Goal: Information Seeking & Learning: Find specific fact

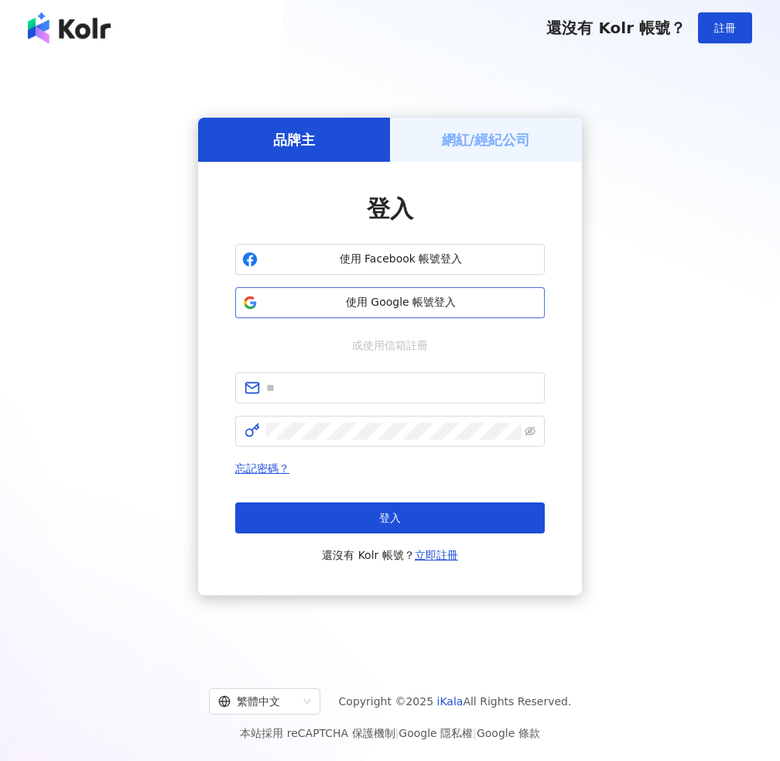
click at [409, 295] on span "使用 Google 帳號登入" at bounding box center [401, 302] width 274 height 15
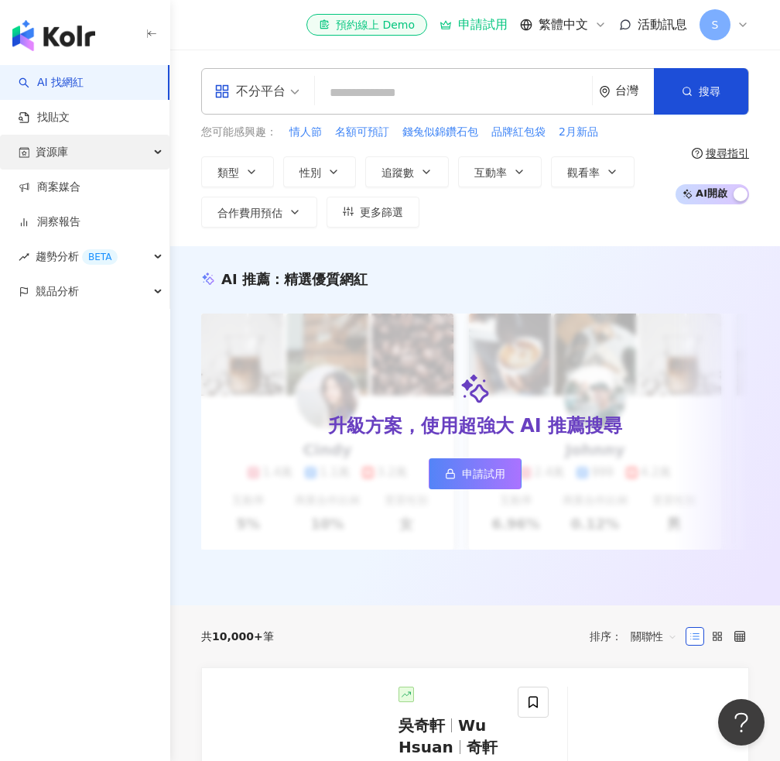
click at [110, 160] on div "資源庫" at bounding box center [84, 152] width 169 height 35
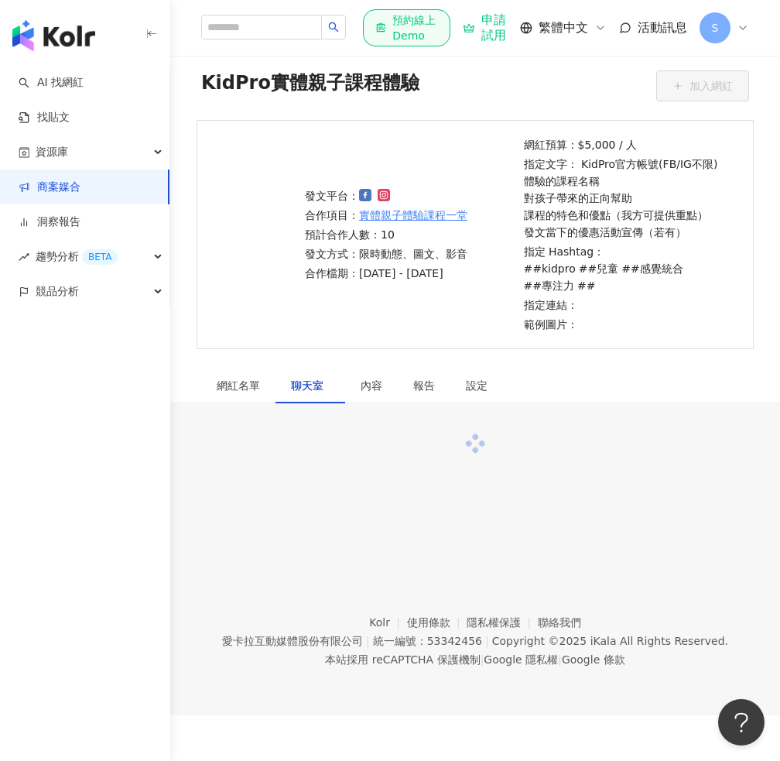
scroll to position [71, 0]
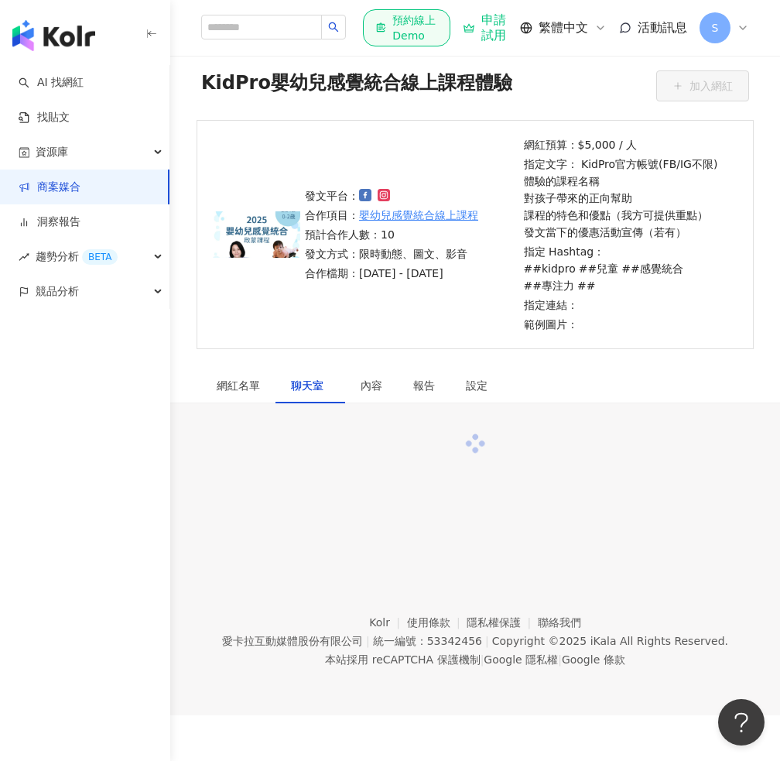
scroll to position [71, 0]
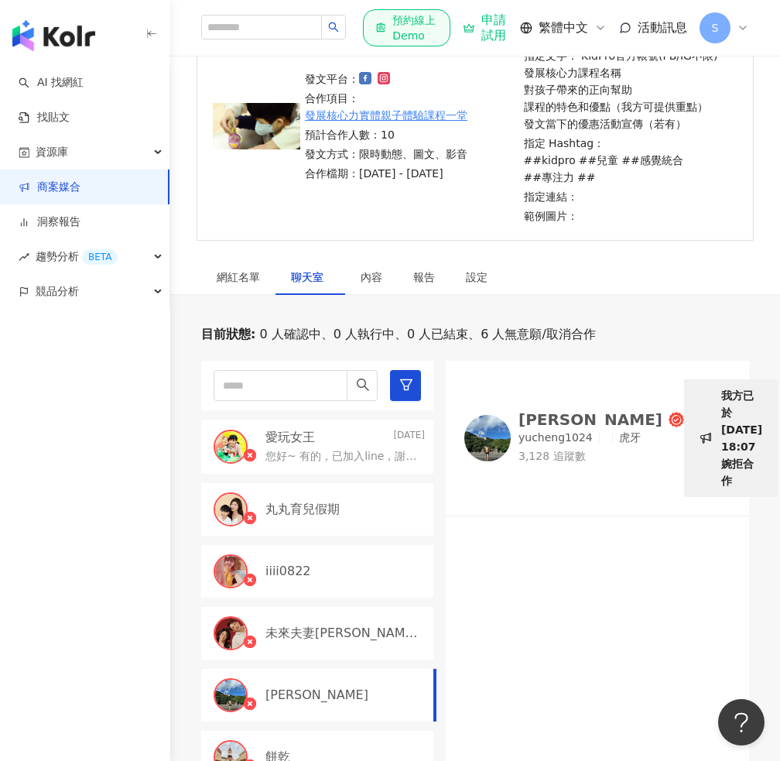
scroll to position [232, 0]
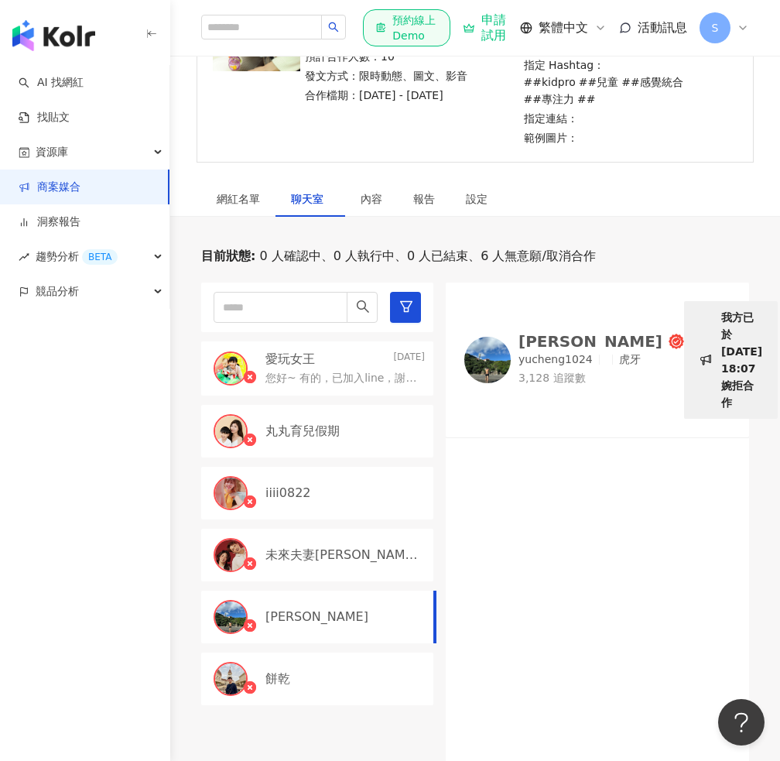
click at [351, 350] on div "愛玩女王 [DATE]" at bounding box center [344, 358] width 159 height 17
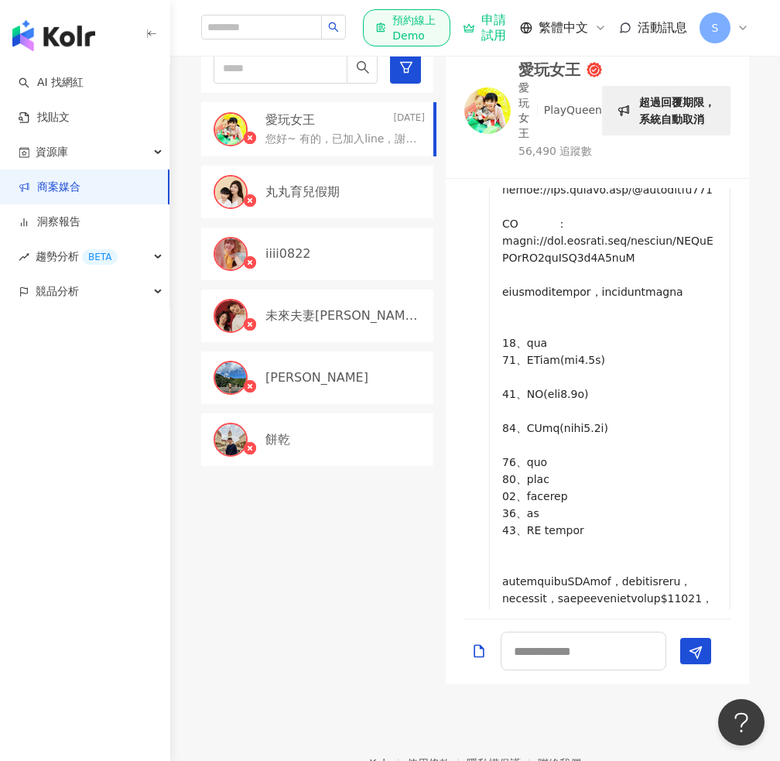
scroll to position [1238, 0]
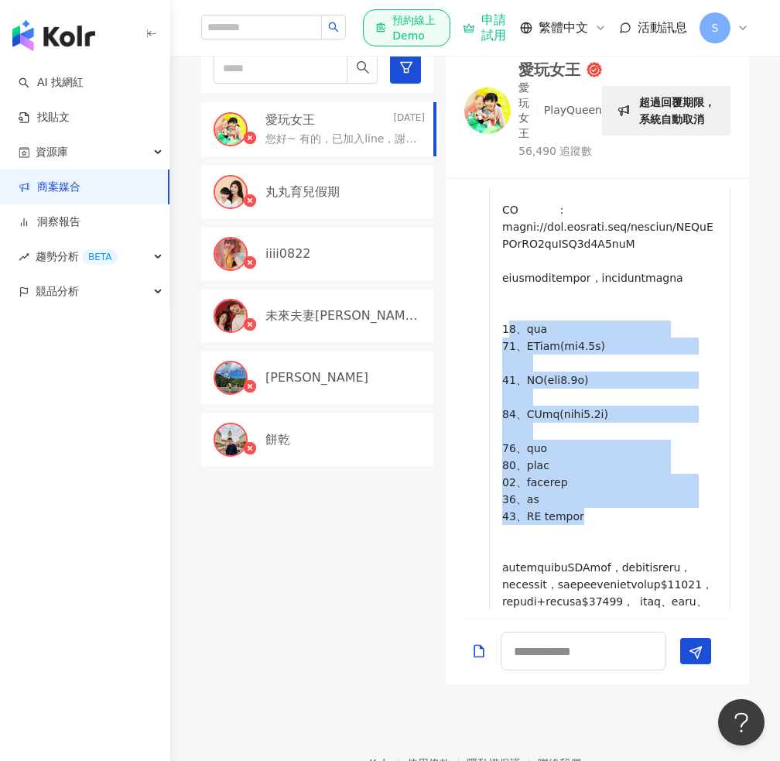
drag, startPoint x: 532, startPoint y: 519, endPoint x: 508, endPoint y: 364, distance: 156.7
click at [508, 364] on p at bounding box center [609, 456] width 215 height 1634
click at [541, 390] on p at bounding box center [609, 456] width 215 height 1634
drag, startPoint x: 501, startPoint y: 363, endPoint x: 598, endPoint y: 532, distance: 194.4
click at [598, 532] on div at bounding box center [609, 455] width 241 height 1658
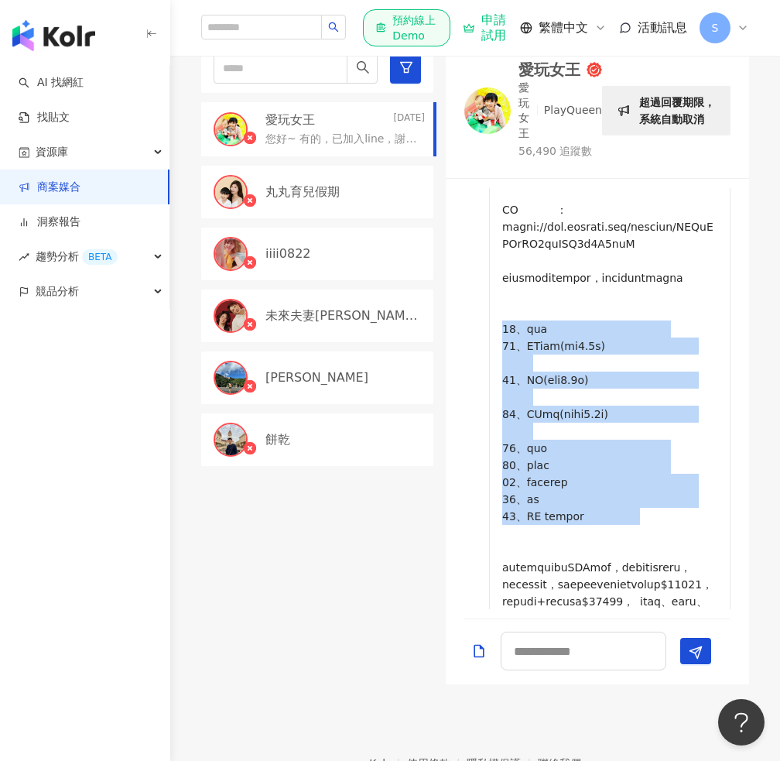
click at [566, 512] on p at bounding box center [609, 456] width 215 height 1634
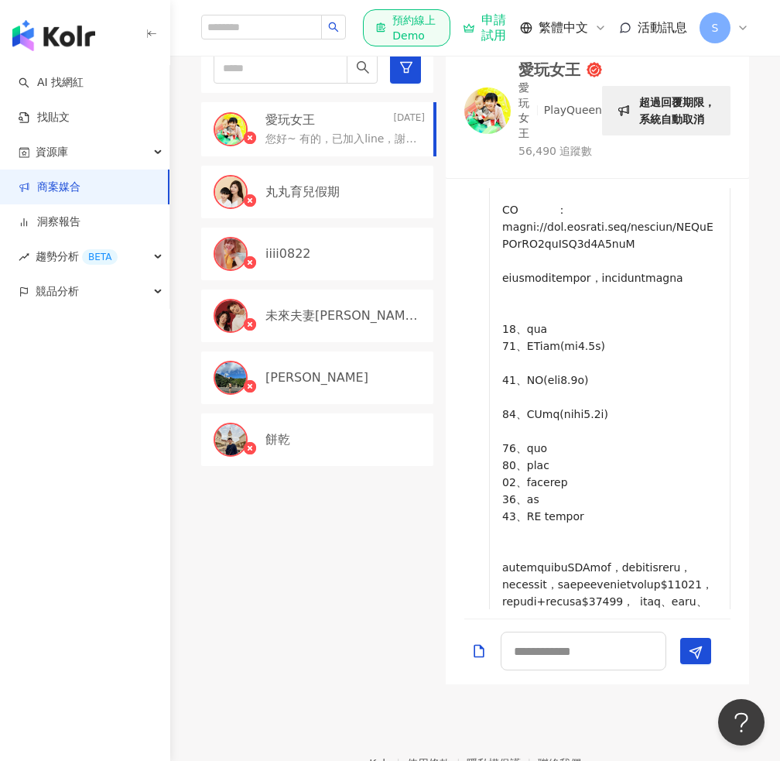
click at [648, 528] on p at bounding box center [609, 456] width 215 height 1634
click at [699, 593] on div "您好!我們的合作項目是親子課程的體驗 [DATE] 15:54 想請問您的孩子的年紀 [DATE] 15:54 以及我們的教室是在台北的捷運[GEOGRAPH…" at bounding box center [597, 398] width 303 height 439
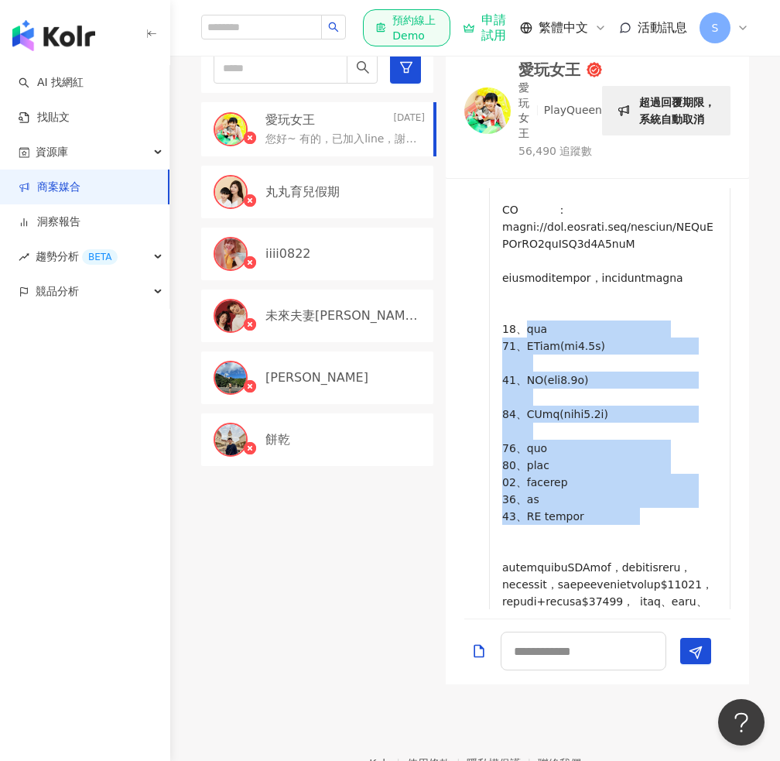
drag, startPoint x: 523, startPoint y: 357, endPoint x: 602, endPoint y: 528, distance: 188.3
click at [602, 528] on p at bounding box center [609, 456] width 215 height 1634
copy p "落格 02、FB粉絲團(粉絲2.6萬) 03、IG(粉絲數3.7萬) 04、FB社團(總成員數3.8萬) 05、媽咪拜 06、[PERSON_NAME] 07…"
click at [655, 470] on p at bounding box center [609, 456] width 215 height 1634
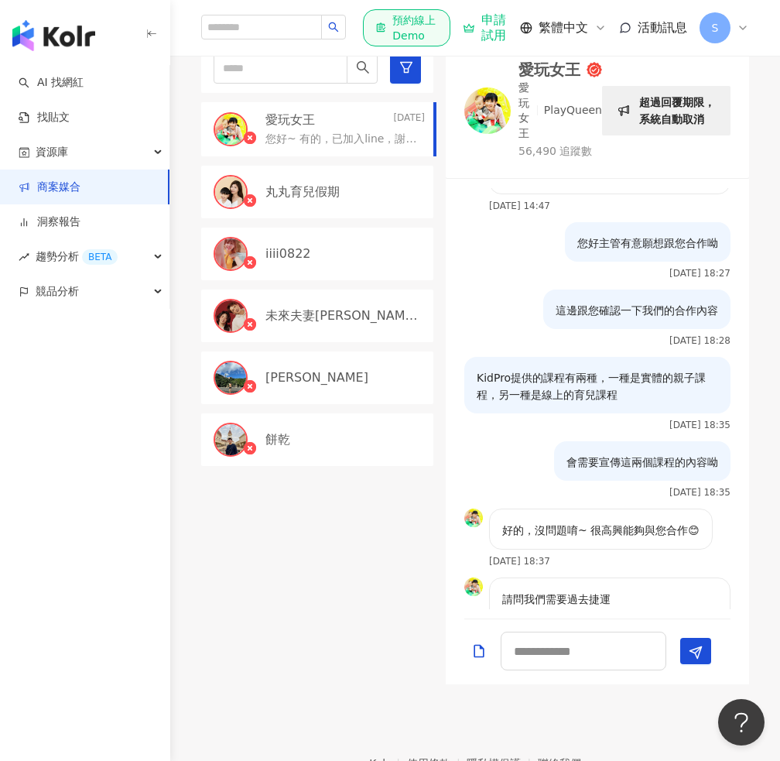
scroll to position [2863, 0]
